Goal: Check status: Check status

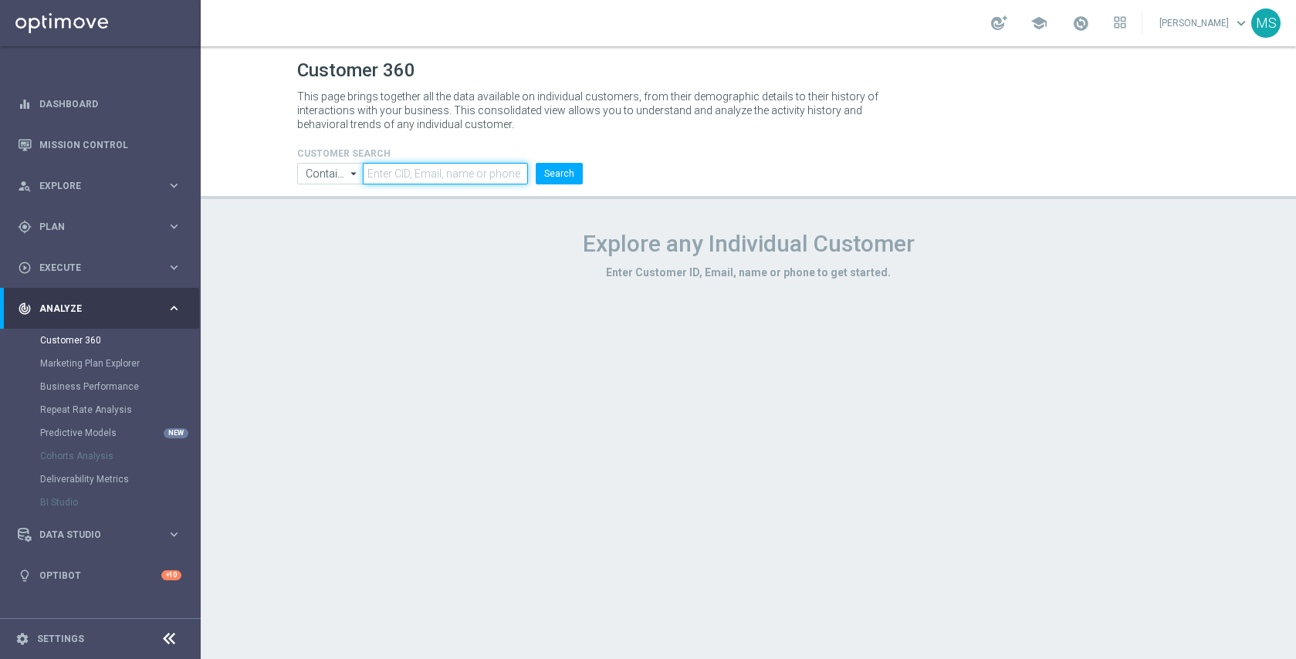
click at [399, 170] on input "text" at bounding box center [445, 174] width 164 height 22
paste input "2353729"
type input "2353729"
click at [536, 163] on button "Search" at bounding box center [559, 174] width 47 height 22
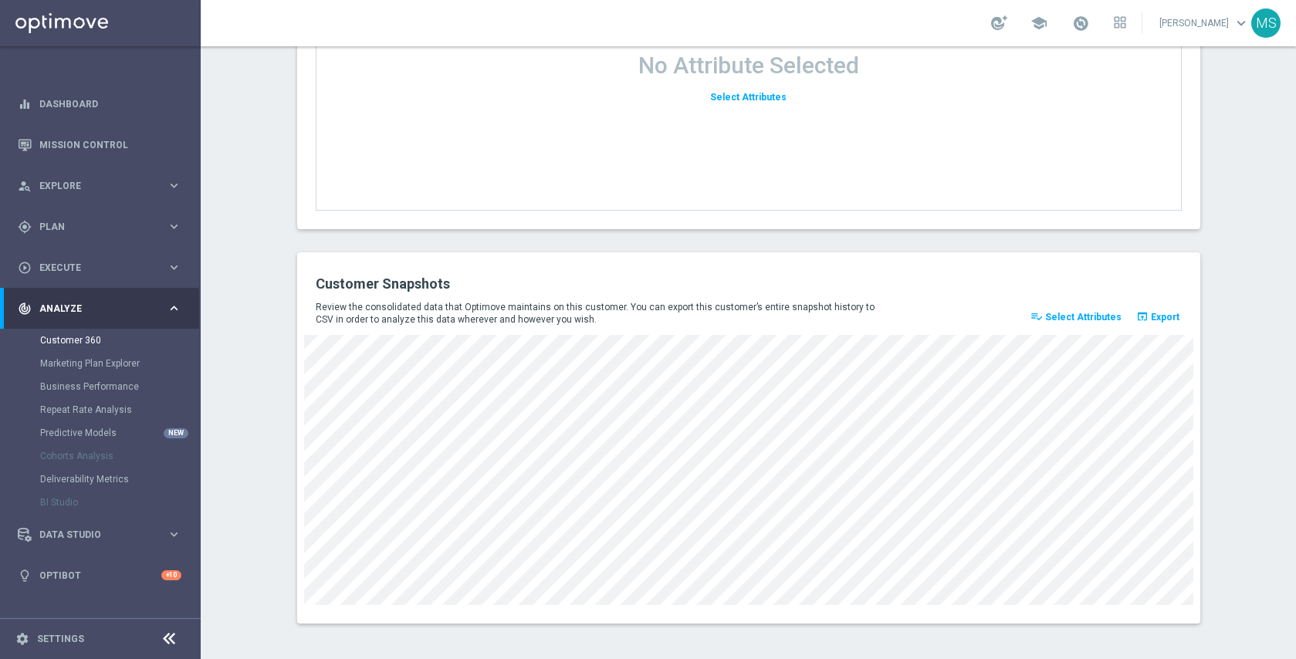
scroll to position [2023, 0]
